Goal: Transaction & Acquisition: Subscribe to service/newsletter

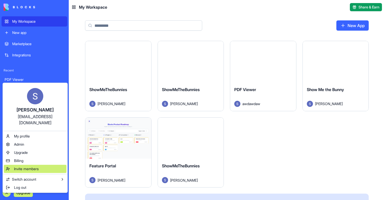
click at [21, 165] on div "Invite members" at bounding box center [35, 169] width 63 height 8
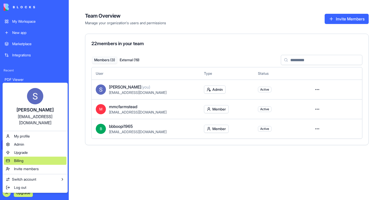
click at [11, 156] on div "Billing" at bounding box center [35, 160] width 63 height 8
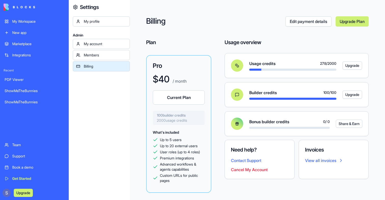
click at [24, 21] on div "My Workspace" at bounding box center [38, 21] width 52 height 5
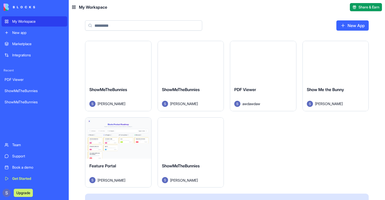
click at [201, 162] on div "ShowMeTheBunnies [PERSON_NAME]" at bounding box center [191, 172] width 66 height 29
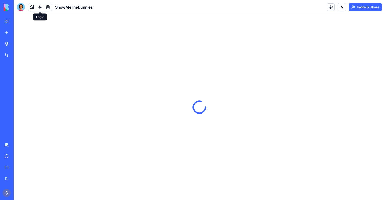
click at [38, 8] on link at bounding box center [40, 7] width 8 height 8
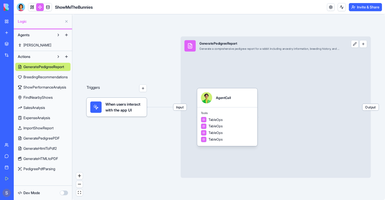
click at [254, 69] on div "Input GeneratePedigreeReport Generate a comprehensive pedigree report for a rab…" at bounding box center [276, 106] width 190 height 141
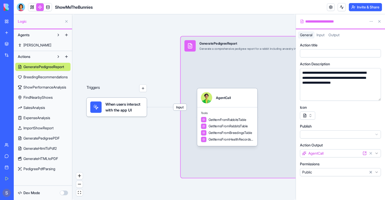
click at [40, 76] on span "BreedingRecommendations" at bounding box center [45, 76] width 44 height 5
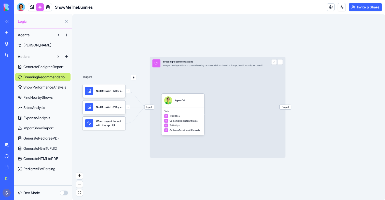
click at [261, 61] on div "BreedingRecommendations" at bounding box center [213, 61] width 101 height 3
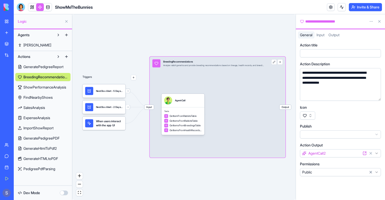
click at [42, 85] on span "ShowPerformanceAnalysis" at bounding box center [44, 87] width 43 height 5
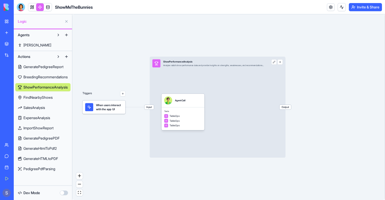
click at [233, 68] on div "Input ShowPerformanceAnalysis Analyze rabbit show performance data and provide …" at bounding box center [208, 64] width 117 height 14
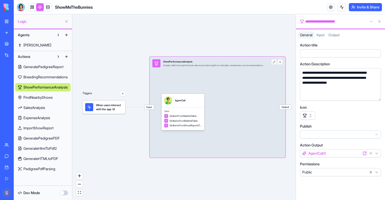
click at [38, 100] on link "FindNearbyShows" at bounding box center [42, 97] width 55 height 8
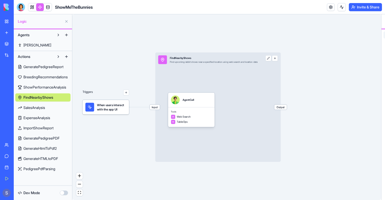
click at [216, 85] on div "Input FindNearbyShows Find upcoming rabbit shows near a specified location usin…" at bounding box center [218, 106] width 126 height 109
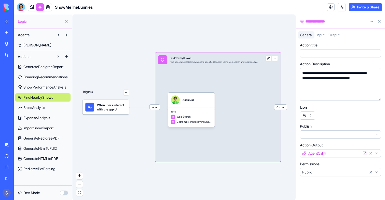
click at [41, 106] on span "SalesAnalysis" at bounding box center [34, 107] width 22 height 5
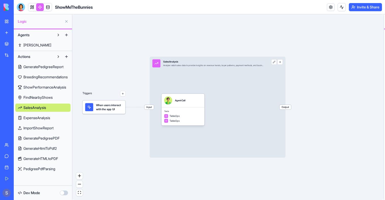
click at [229, 96] on div "Input SalesAnalysis Analyze rabbit sales data to provide insights on revenue tr…" at bounding box center [218, 107] width 136 height 101
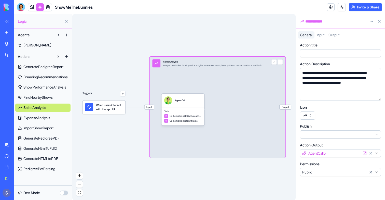
click at [34, 117] on span "ExpenseAnalysis" at bounding box center [36, 117] width 27 height 5
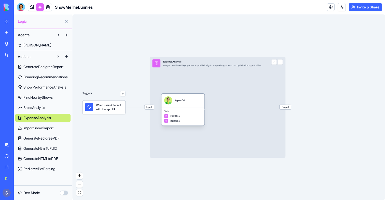
click at [217, 116] on div "Input ExpenseAnalysis Analyze rabbit breeding expenses to provide insights on s…" at bounding box center [218, 107] width 136 height 101
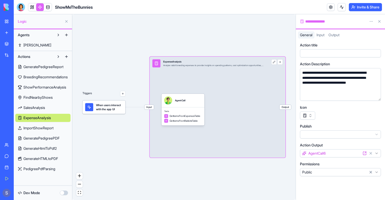
click at [49, 133] on div "GeneratePedigreeReport BreedingRecommendations ShowPerformanceAnalysis FindNear…" at bounding box center [42, 117] width 55 height 112
click at [46, 128] on span "ImportShowReport" at bounding box center [38, 127] width 30 height 5
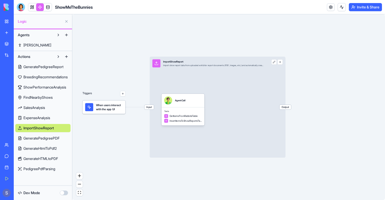
click at [256, 121] on div "Input ImportShowReport Import show report data from uploaded exhibitor report d…" at bounding box center [218, 107] width 136 height 101
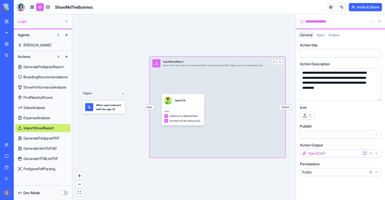
click at [45, 138] on span "GeneratePedigreePDF" at bounding box center [41, 138] width 36 height 5
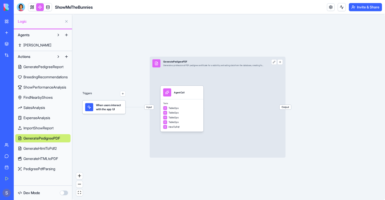
click at [248, 116] on div "Input GeneratePedigreePDF Generate a professional PDF pedigree certificate for …" at bounding box center [218, 107] width 136 height 101
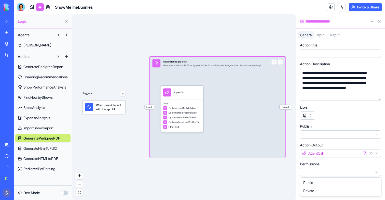
click at [338, 170] on html "**********" at bounding box center [192, 100] width 385 height 200
click at [45, 149] on span "GenerateHtmlToPdf2" at bounding box center [39, 148] width 33 height 5
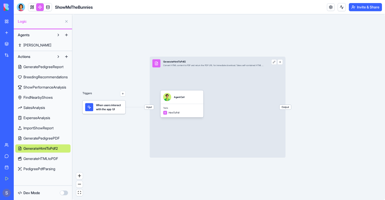
click at [229, 104] on div "Input GenerateHtmlToPdf2 Convert HTML content to PDF and return the PDF URL for…" at bounding box center [218, 107] width 136 height 101
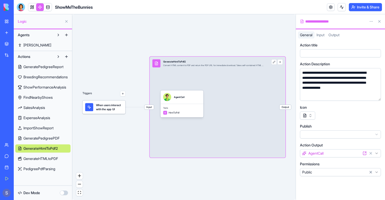
click at [35, 157] on span "GenerateHTMLtoPDF" at bounding box center [40, 158] width 35 height 5
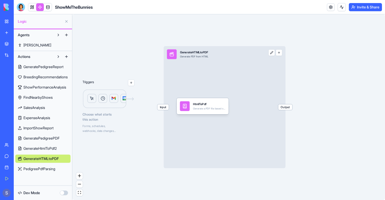
click at [203, 133] on div "Input GenerateHTMLtoPDF Generate PDF from HTML Output" at bounding box center [225, 107] width 122 height 122
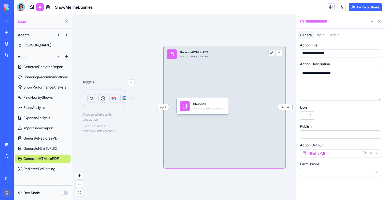
click at [308, 172] on html "**********" at bounding box center [192, 100] width 385 height 200
click at [38, 169] on span "PedigreePdfParsing" at bounding box center [39, 168] width 32 height 5
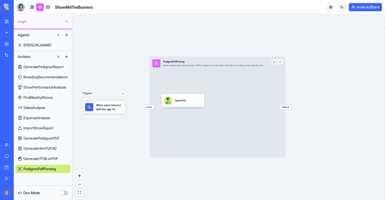
click at [233, 157] on div "Triggers When users interact with the app UI Input PedigreePdfParsing Parse ped…" at bounding box center [228, 107] width 312 height 186
click at [230, 149] on div "Input PedigreePdfParsing Parse pedigree documents (photos, PDFs, images) to ext…" at bounding box center [218, 107] width 136 height 101
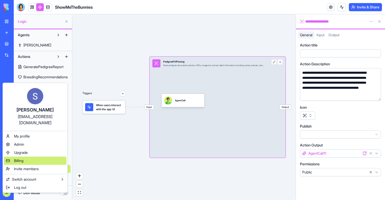
click at [9, 156] on div "Billing" at bounding box center [35, 160] width 63 height 8
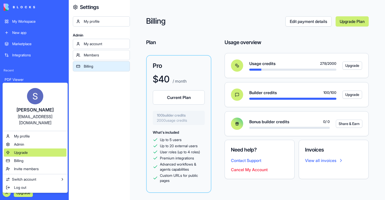
click at [38, 148] on div "Upgrade" at bounding box center [35, 152] width 63 height 8
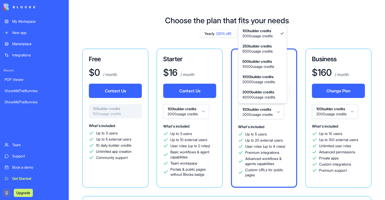
click at [268, 116] on html "My Workspace New app Marketplace Integrations Recent PDF Viewer ShowMeTheBunnie…" at bounding box center [192, 100] width 385 height 200
